Goal: Information Seeking & Learning: Learn about a topic

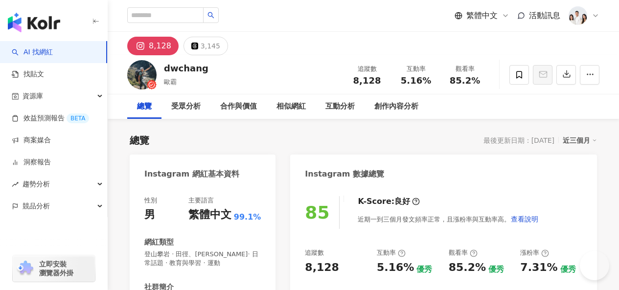
click at [200, 0] on div "繁體中文 活動訊息" at bounding box center [363, 15] width 473 height 31
click at [203, 13] on input "search" at bounding box center [165, 15] width 76 height 16
paste input "***"
type input "***"
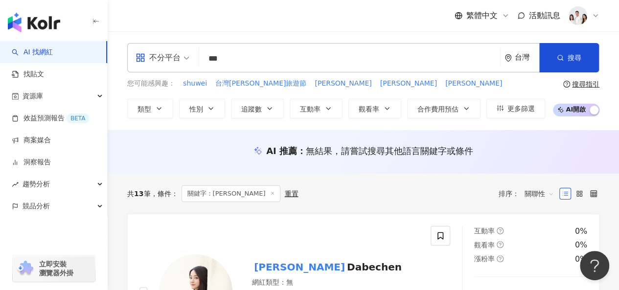
scroll to position [196, 0]
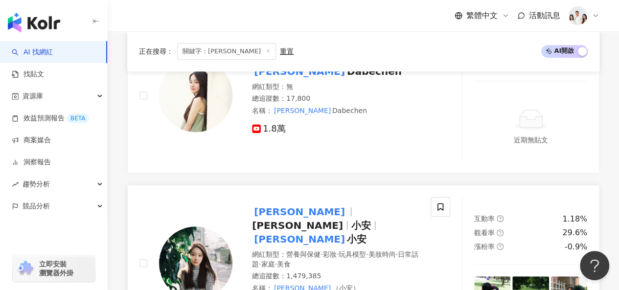
click at [337, 220] on span "Dabe Chen" at bounding box center [297, 226] width 91 height 12
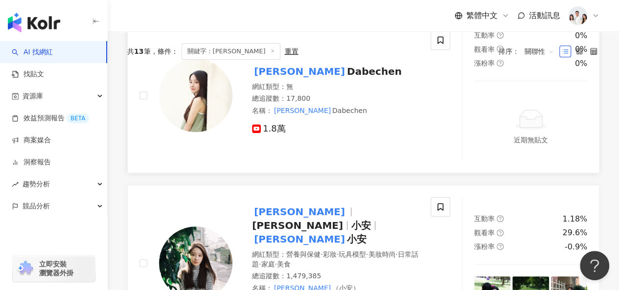
scroll to position [0, 0]
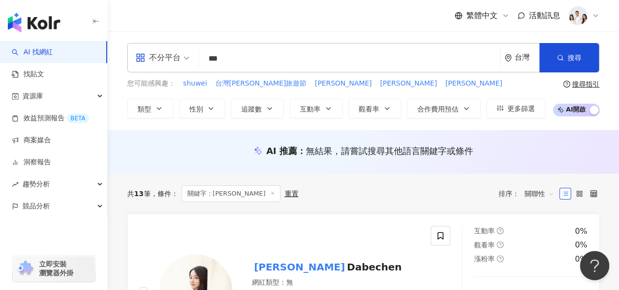
drag, startPoint x: 199, startPoint y: 72, endPoint x: 185, endPoint y: 75, distance: 14.0
click at [185, 75] on div "不分平台 *** 台灣 搜尋 7e0529f3-1082-4067-afb3-faf2730ec6c4 安婕希Dabechen 17,800 追蹤者 找相似 …" at bounding box center [364, 80] width 512 height 75
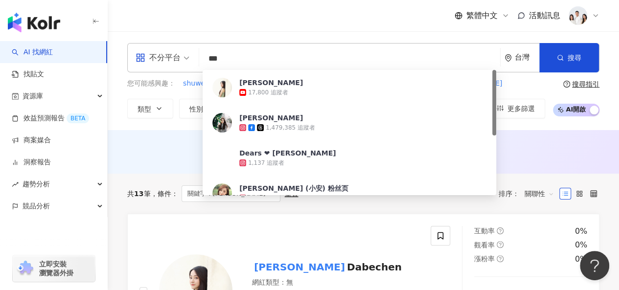
type input "*"
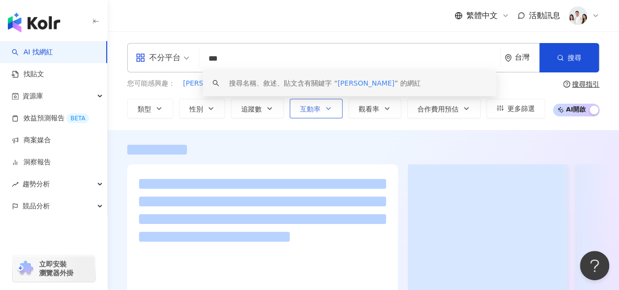
type input "**"
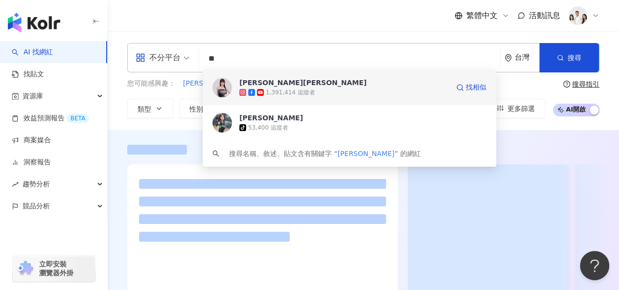
click at [312, 83] on span "巫苡萱 Ava Wu" at bounding box center [344, 83] width 210 height 10
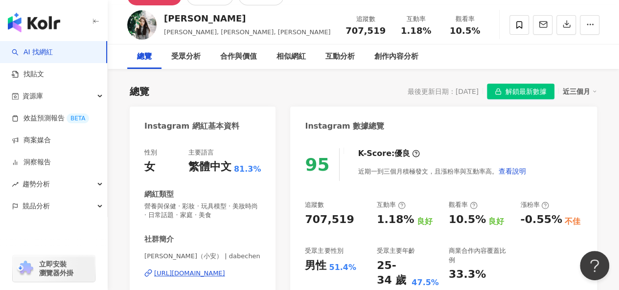
scroll to position [98, 0]
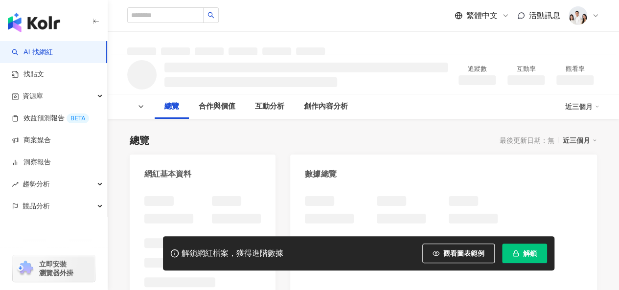
click at [541, 259] on button "解鎖" at bounding box center [524, 254] width 45 height 20
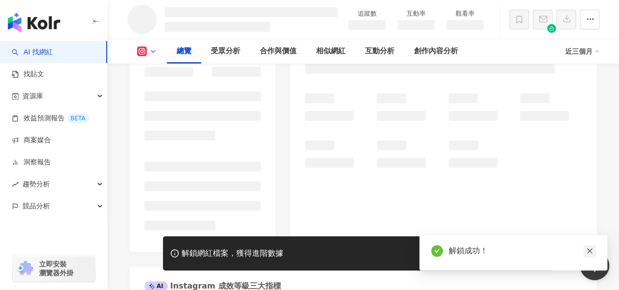
click at [595, 251] on link at bounding box center [590, 251] width 12 height 12
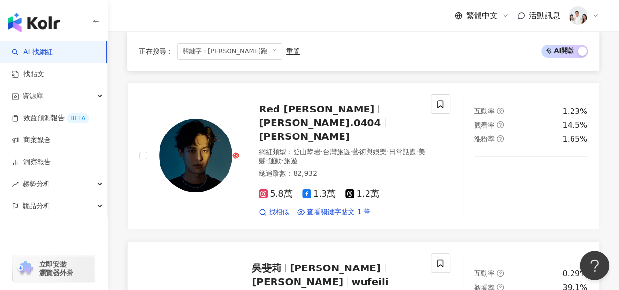
scroll to position [1812, 0]
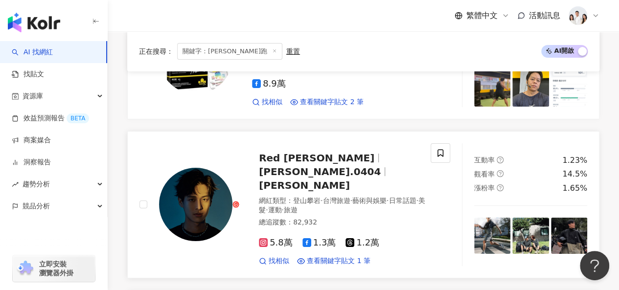
type input "***"
click at [300, 143] on div "Red 黃學宏 huang.0404 黃學宏 網紅類型 ： 登山攀岩 · 台灣旅遊 · 藝術與娛樂 · 日常話題 · 美髮 · 運動 · 旅遊 總追蹤數 ： …" at bounding box center [332, 204] width 187 height 123
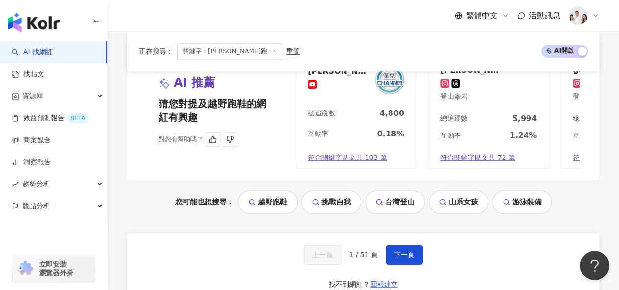
scroll to position [2253, 0]
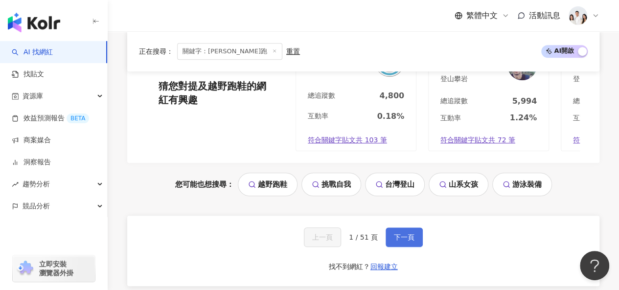
click at [395, 234] on span "下一頁" at bounding box center [404, 238] width 21 height 8
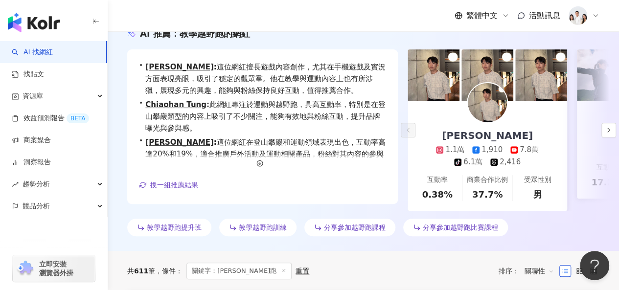
scroll to position [98, 0]
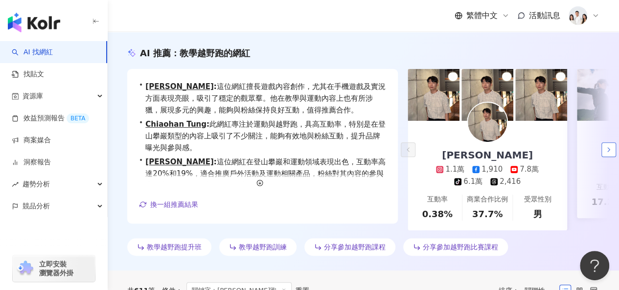
click at [608, 145] on button "button" at bounding box center [609, 149] width 15 height 15
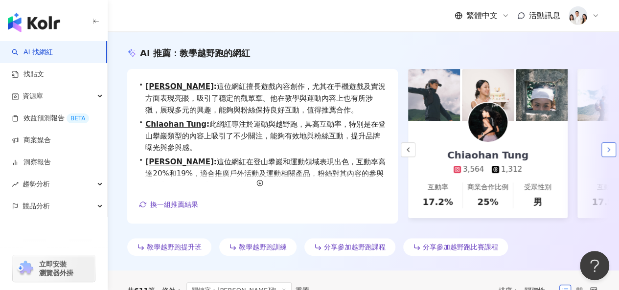
scroll to position [0, 169]
click at [608, 146] on button "button" at bounding box center [609, 149] width 15 height 15
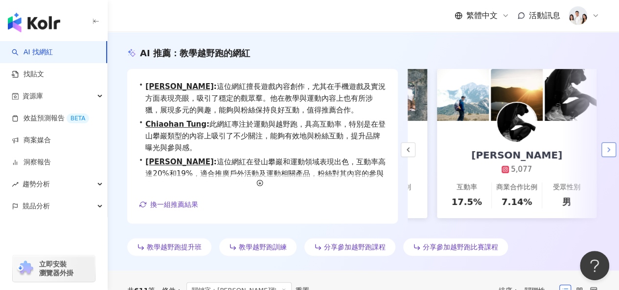
click at [608, 154] on icon "button" at bounding box center [609, 150] width 8 height 8
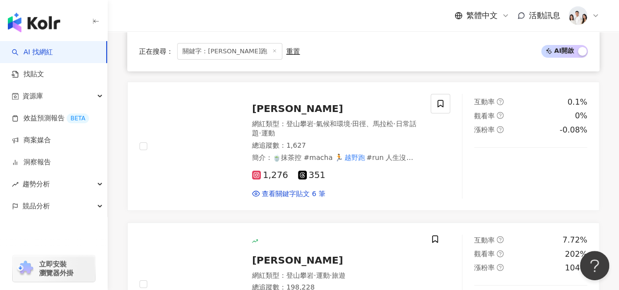
scroll to position [1861, 0]
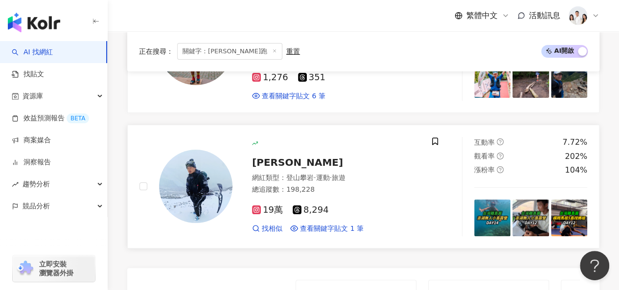
click at [265, 157] on span "詹愽智" at bounding box center [297, 163] width 91 height 12
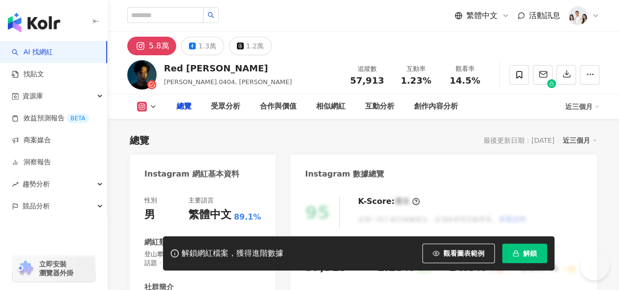
click at [544, 260] on button "解鎖" at bounding box center [524, 254] width 45 height 20
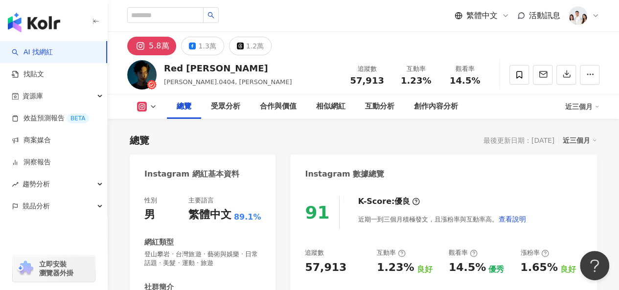
click at [151, 101] on div "總覽 受眾分析 合作與價值 相似網紅 互動分析 創作內容分析 近三個月" at bounding box center [363, 107] width 473 height 24
click at [153, 111] on div "總覽 受眾分析 合作與價值 相似網紅 互動分析 創作內容分析 近三個月" at bounding box center [363, 107] width 473 height 24
click at [155, 105] on icon at bounding box center [153, 107] width 8 height 8
click at [150, 112] on div "總覽 受眾分析 合作與價值 相似網紅 互動分析 創作內容分析 近三個月" at bounding box center [363, 107] width 473 height 24
click at [152, 111] on button at bounding box center [147, 107] width 40 height 10
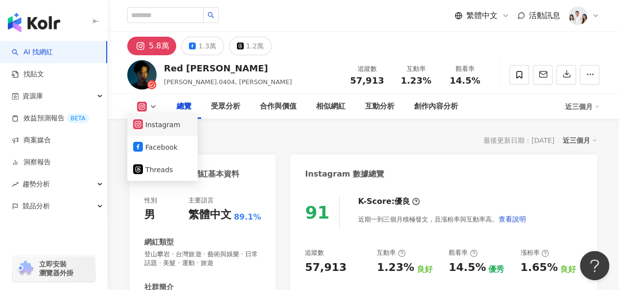
click at [154, 123] on button "Instagram" at bounding box center [162, 125] width 59 height 14
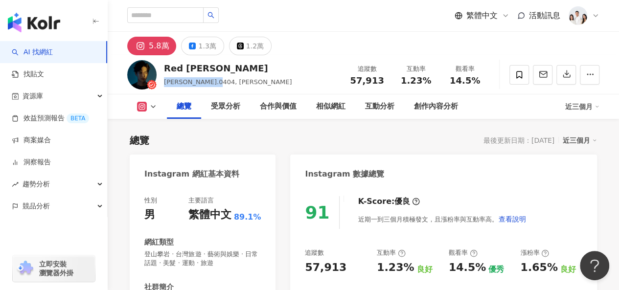
drag, startPoint x: 165, startPoint y: 82, endPoint x: 226, endPoint y: 80, distance: 61.7
click at [226, 80] on div "Red 黃學宏 huang.0404, 黃學宏 追蹤數 57,913 互動率 1.23% 觀看率 14.5%" at bounding box center [364, 74] width 512 height 39
copy span "huang.0404, 黃學宏"
click at [246, 72] on div "Red 黃學宏 huang.0404, 黃學宏 追蹤數 57,913 互動率 1.23% 觀看率 14.5%" at bounding box center [364, 74] width 512 height 39
